Goal: Find specific page/section: Find specific page/section

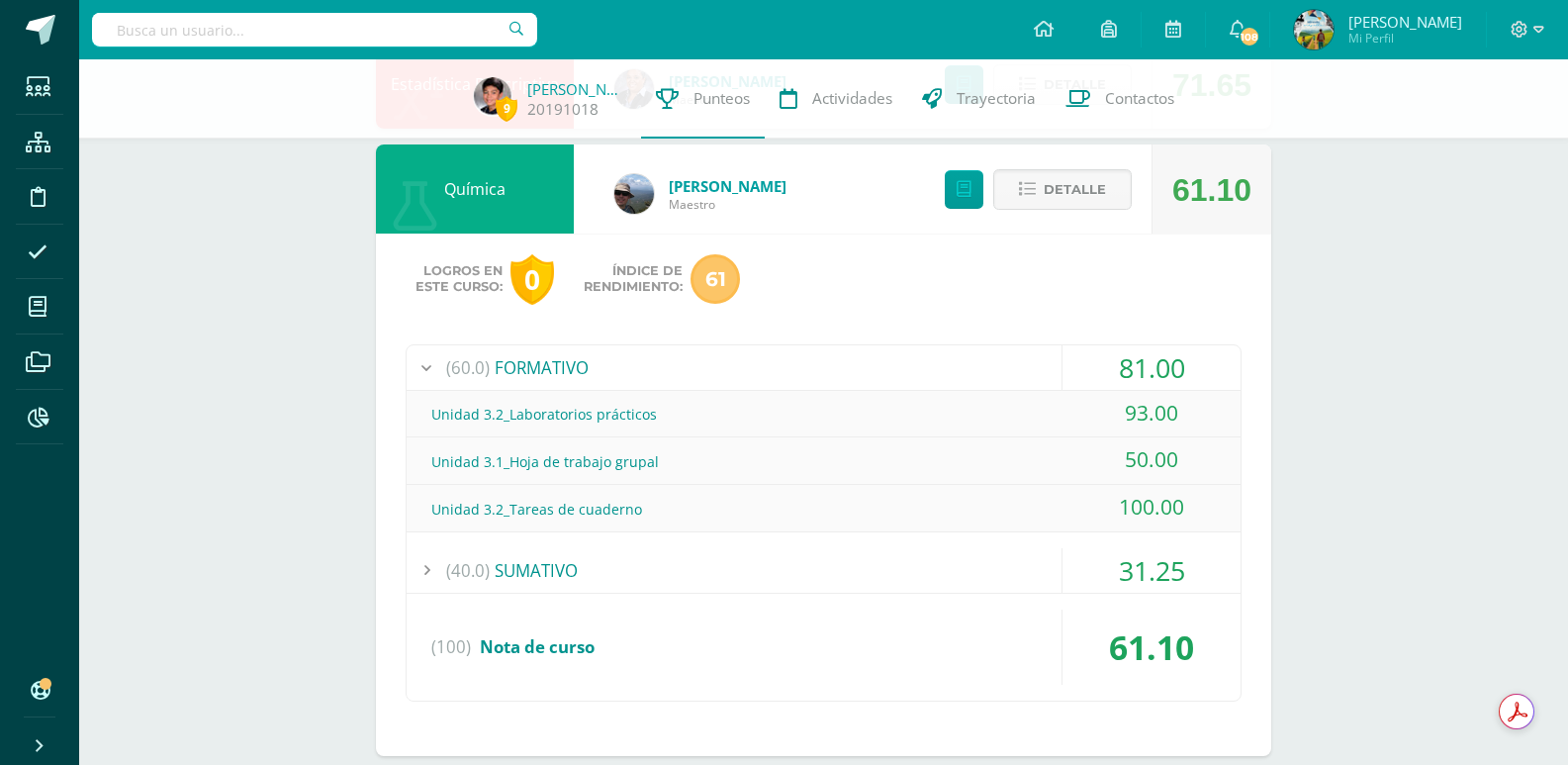
scroll to position [1217, 0]
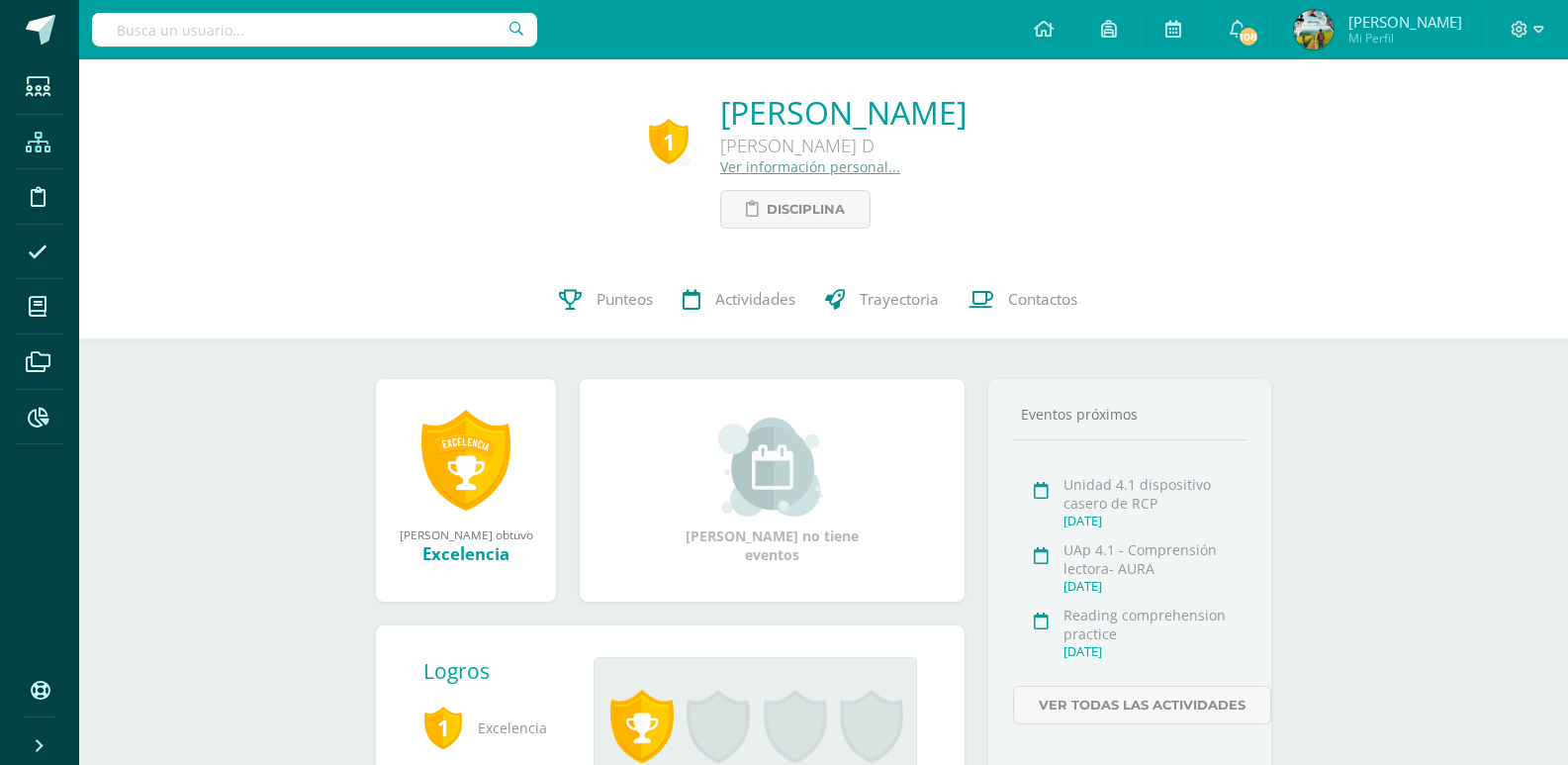
click at [52, 151] on span at bounding box center [38, 141] width 45 height 45
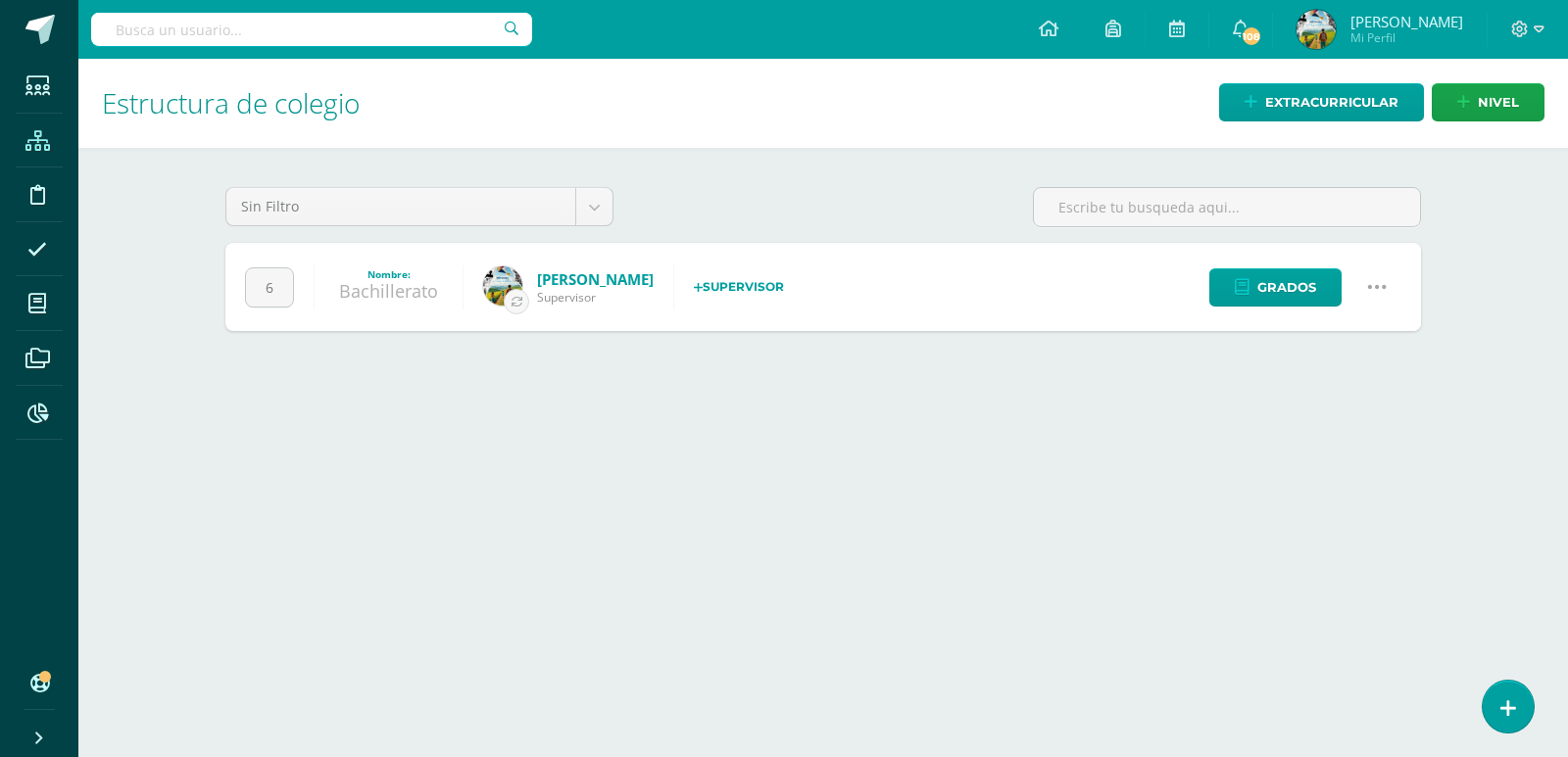
click at [311, 40] on input "text" at bounding box center [312, 29] width 441 height 33
type input "fatima rubio"
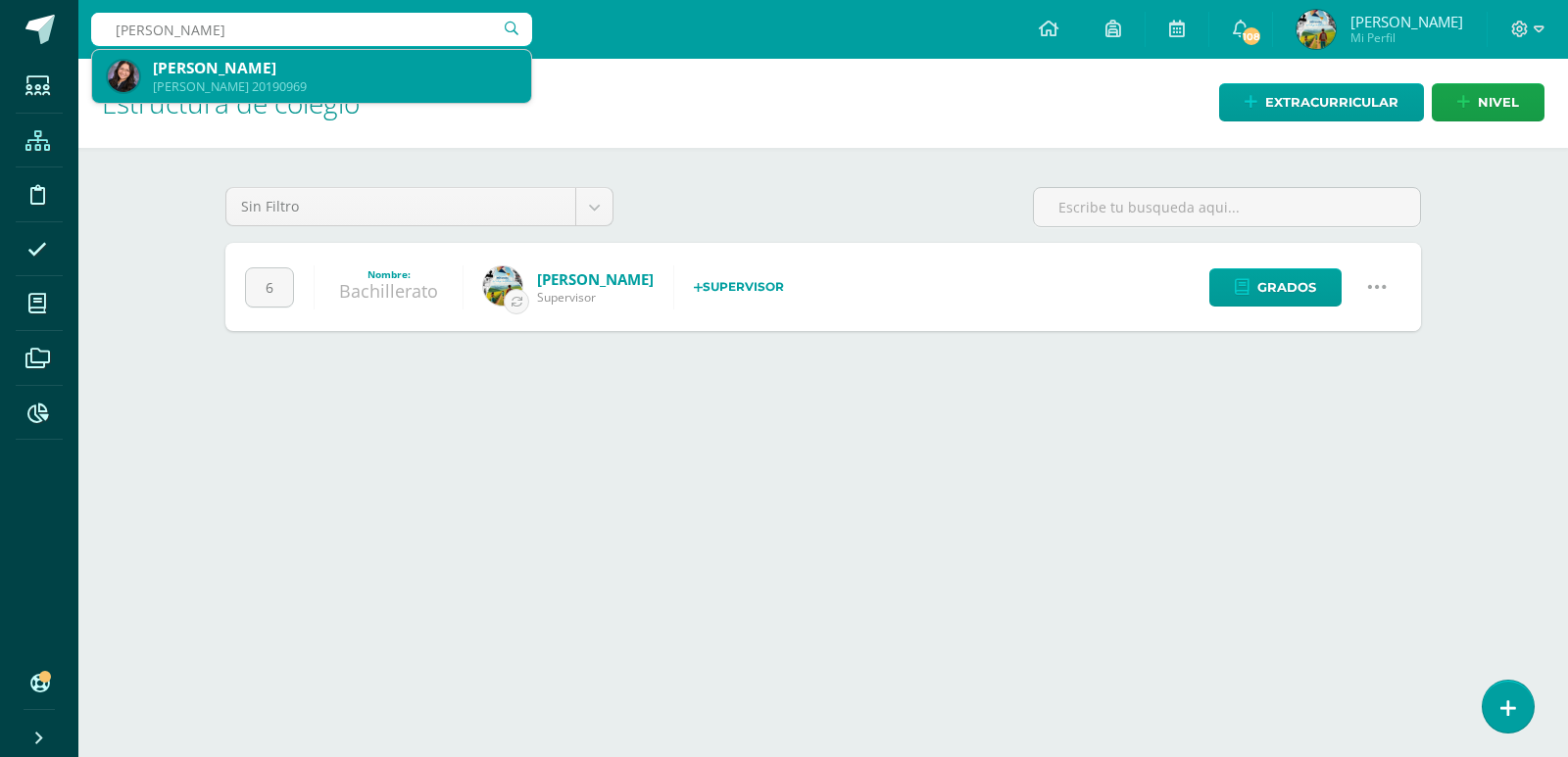
click at [280, 70] on div "[PERSON_NAME] [PERSON_NAME]" at bounding box center [333, 68] width 363 height 21
